Goal: Answer question/provide support

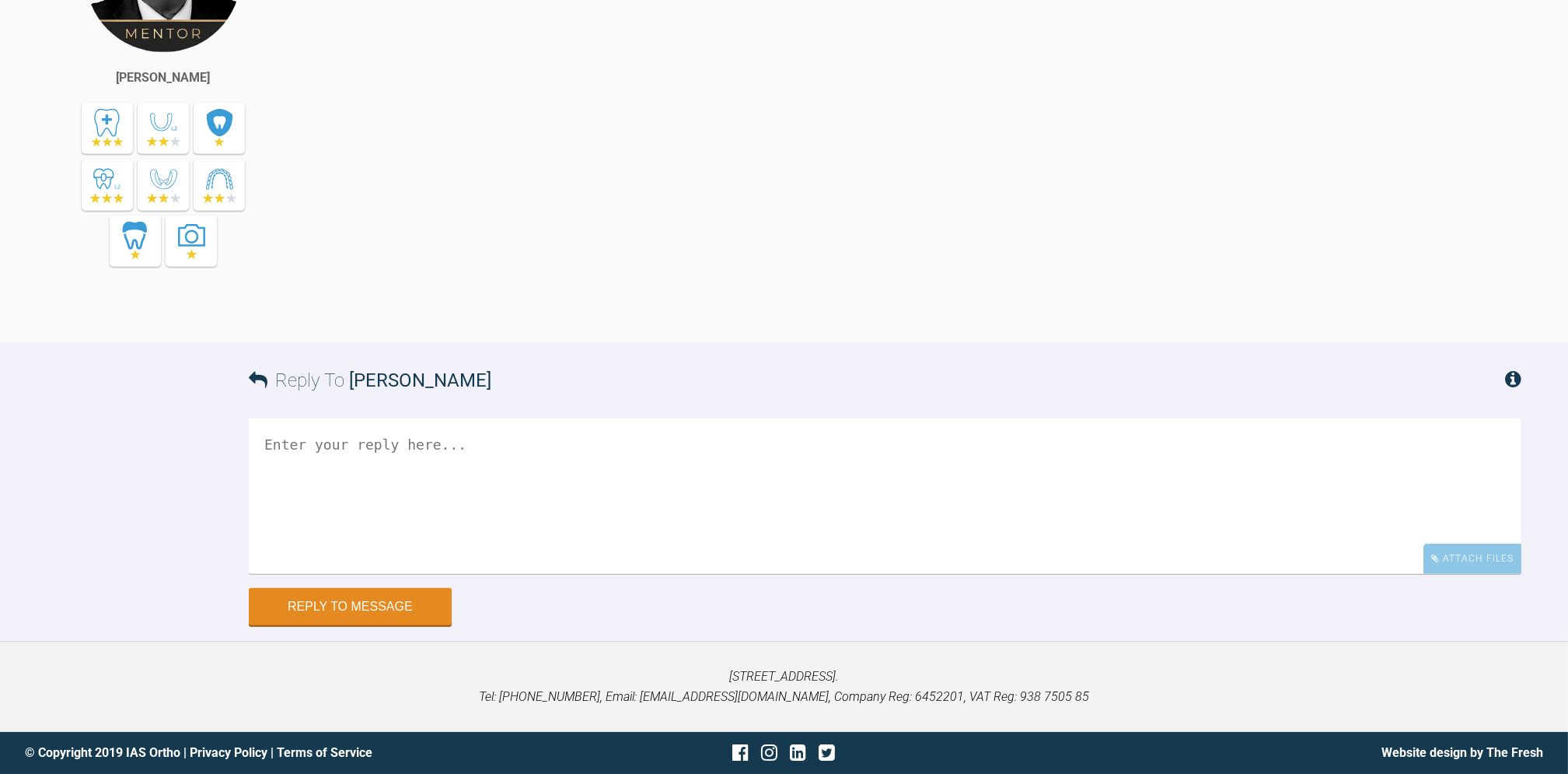
scroll to position [4743, 0]
click at [1481, 555] on div "Attach Files" at bounding box center [1472, 560] width 98 height 31
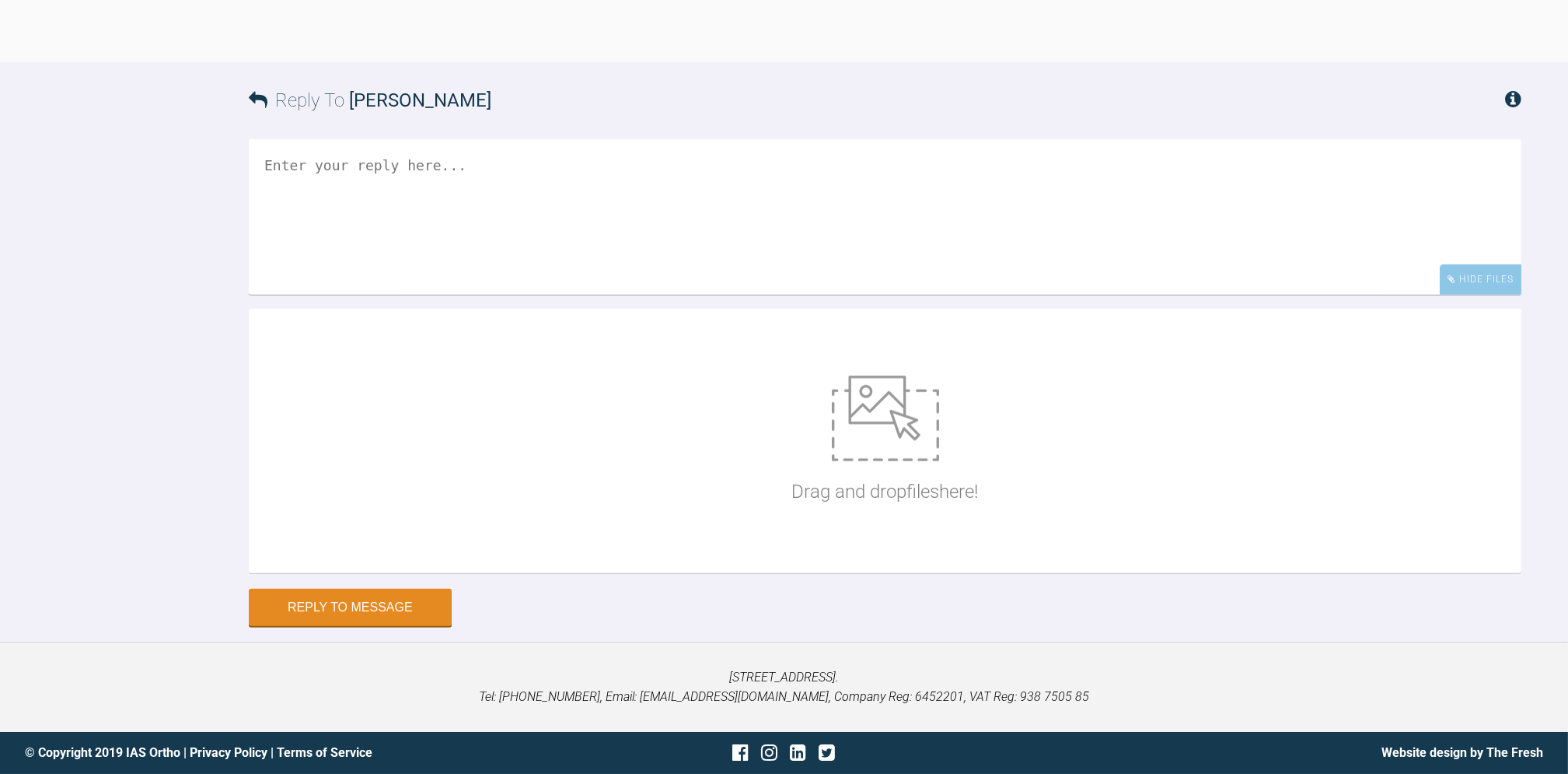
scroll to position [5023, 0]
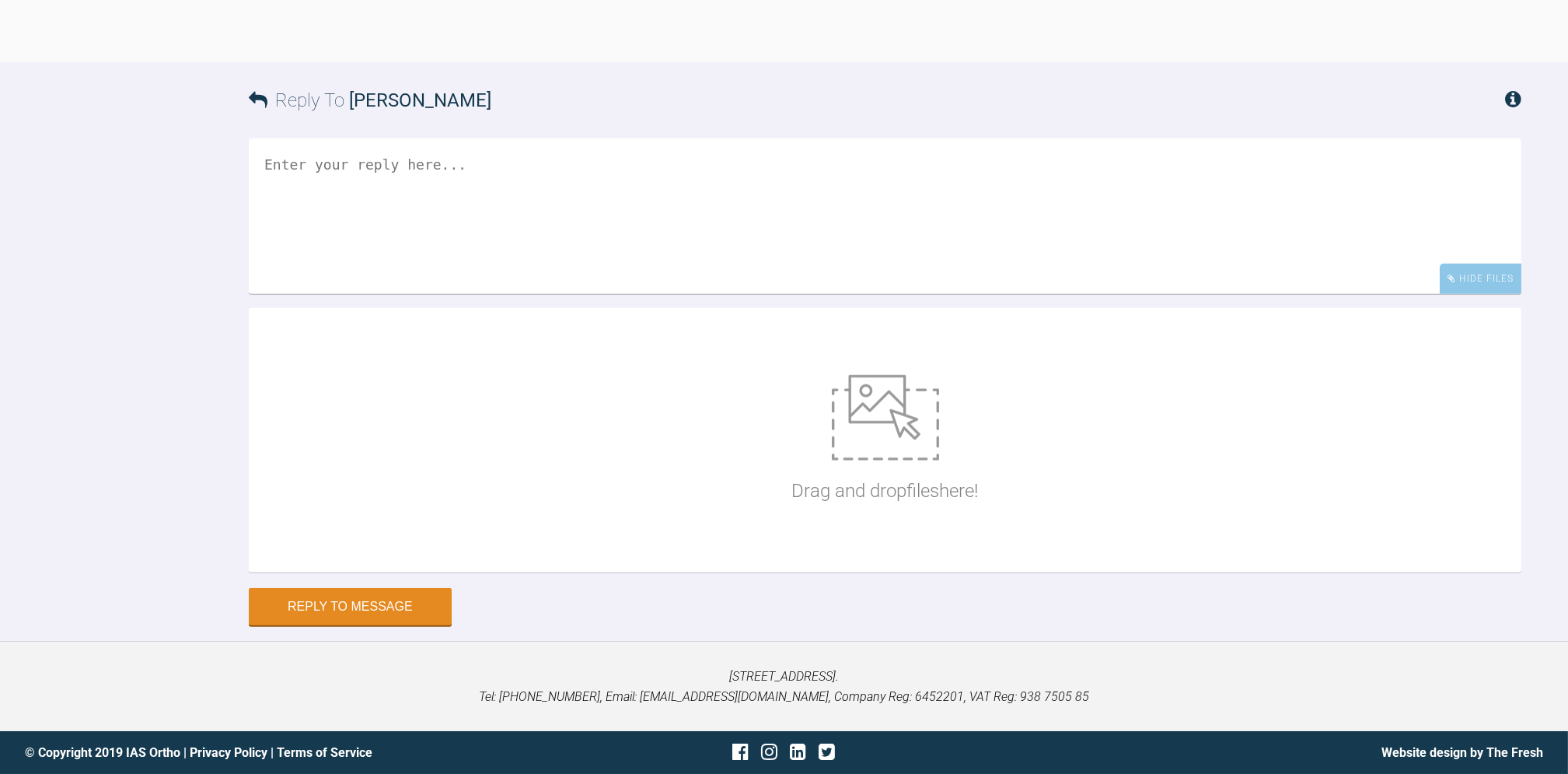
paste textarea "[URL][DOMAIN_NAME]"
type textarea "[URL][DOMAIN_NAME]"
drag, startPoint x: 793, startPoint y: 161, endPoint x: 246, endPoint y: 151, distance: 547.1
click at [246, 151] on div "Reply To [PERSON_NAME] [URL][DOMAIN_NAME] Hide Files Drag and drop files here! …" at bounding box center [784, 344] width 1568 height 563
